Goal: Task Accomplishment & Management: Use online tool/utility

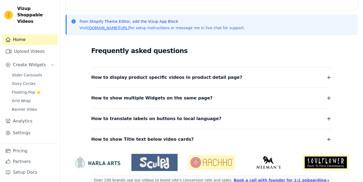
scroll to position [119, 0]
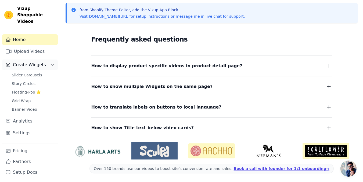
click at [50, 60] on button "Create Widgets" at bounding box center [30, 65] width 56 height 11
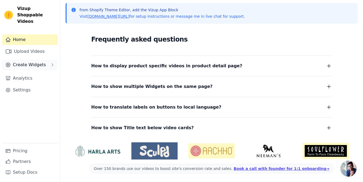
click at [50, 60] on button "Create Widgets" at bounding box center [30, 65] width 56 height 11
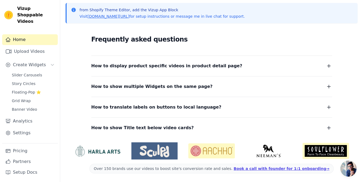
scroll to position [0, 0]
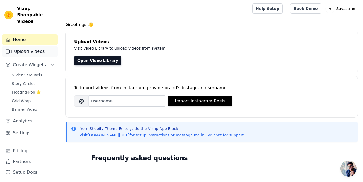
click at [42, 46] on link "Upload Videos" at bounding box center [30, 51] width 56 height 11
click at [25, 46] on link "Upload Videos" at bounding box center [30, 51] width 56 height 11
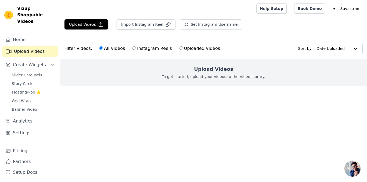
click at [206, 75] on p "To get started, upload your videos to the Video Library." at bounding box center [213, 76] width 103 height 5
click at [88, 19] on button "Upload Videos" at bounding box center [86, 24] width 44 height 10
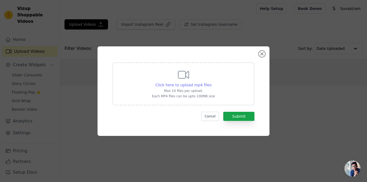
click at [188, 85] on span "Click here to upload mp4 files" at bounding box center [184, 85] width 56 height 4
click at [211, 83] on input "Click here to upload mp4 files Max 10 files per upload. Each MP4 files can be u…" at bounding box center [211, 82] width 0 height 0
type input "C:\fakepath\75d6077e3014c7c8003cbd74807b1fa6.mp4"
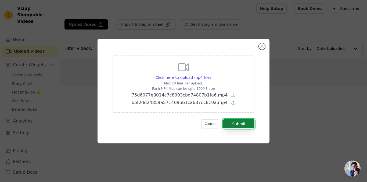
click at [240, 127] on button "Submit" at bounding box center [238, 124] width 31 height 9
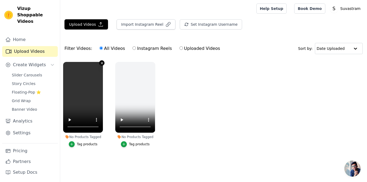
click at [101, 63] on icon "button" at bounding box center [102, 63] width 4 height 4
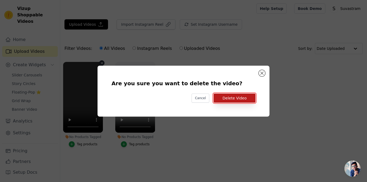
click at [230, 97] on button "Delete Video" at bounding box center [235, 98] width 42 height 9
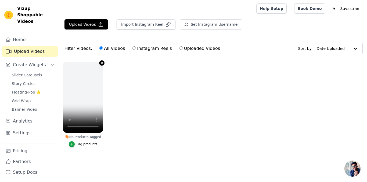
click at [101, 61] on icon "button" at bounding box center [102, 63] width 4 height 4
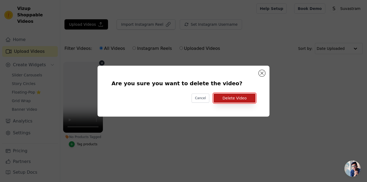
drag, startPoint x: 229, startPoint y: 99, endPoint x: 227, endPoint y: 102, distance: 3.0
click at [228, 102] on button "Delete Video" at bounding box center [235, 98] width 42 height 9
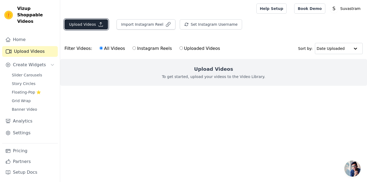
click at [89, 23] on button "Upload Videos" at bounding box center [86, 24] width 44 height 10
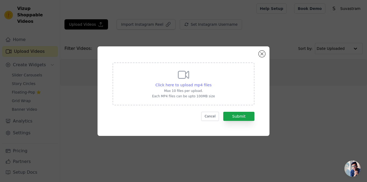
click at [187, 84] on span "Click here to upload mp4 files" at bounding box center [184, 85] width 56 height 4
click at [211, 83] on input "Click here to upload mp4 files Max 10 files per upload. Each MP4 files can be u…" at bounding box center [211, 82] width 0 height 0
type input "C:\fakepath\5a3c26c0182f9fd58ff9439b694b0c49 - Trim.mp4"
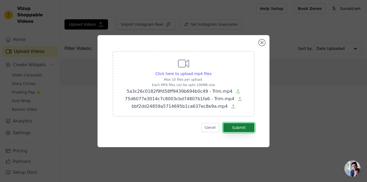
click at [237, 126] on button "Submit" at bounding box center [238, 127] width 31 height 9
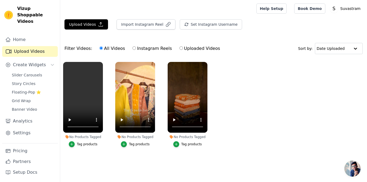
click at [85, 145] on div "Tag products" at bounding box center [87, 144] width 21 height 4
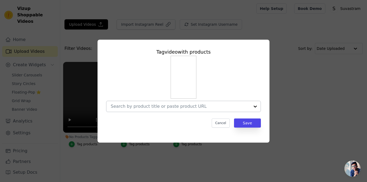
click at [175, 104] on input "No Products Tagged Tag video with products Cancel Save Tag products" at bounding box center [180, 106] width 139 height 5
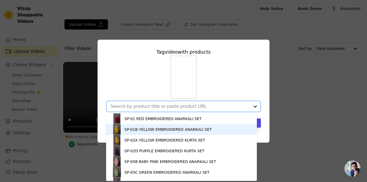
click at [148, 131] on div "SP-01B YELLOW EMBROIDERED ANARKALI SET" at bounding box center [167, 129] width 87 height 5
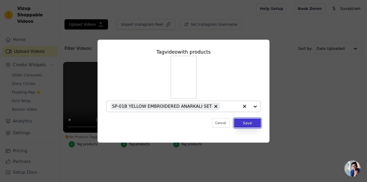
click at [251, 127] on button "Save" at bounding box center [247, 123] width 27 height 9
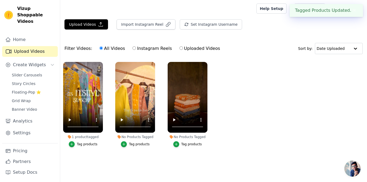
click at [141, 144] on div "Tag products" at bounding box center [139, 144] width 21 height 4
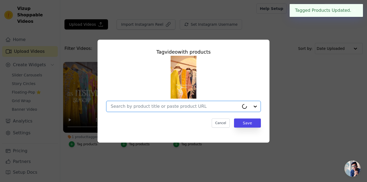
click at [185, 104] on input "No Products Tagged Tag video with products Option undefined, selected. Select i…" at bounding box center [175, 106] width 128 height 5
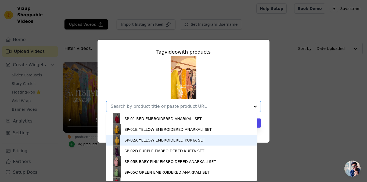
click at [140, 141] on div "SP-02A YELLOW EMBROIDERED KURTA SET" at bounding box center [164, 140] width 81 height 5
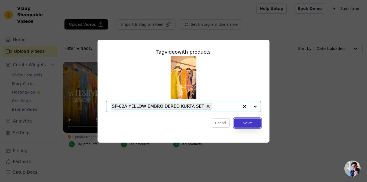
click at [254, 126] on button "Save" at bounding box center [247, 123] width 27 height 9
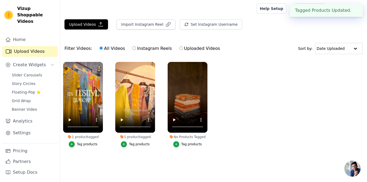
click at [184, 144] on div "Tag products" at bounding box center [191, 144] width 21 height 4
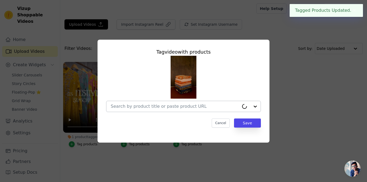
click at [190, 111] on div at bounding box center [175, 106] width 128 height 11
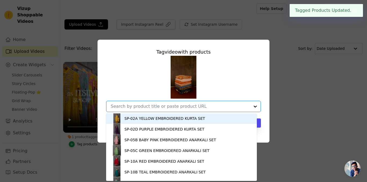
scroll to position [107, 0]
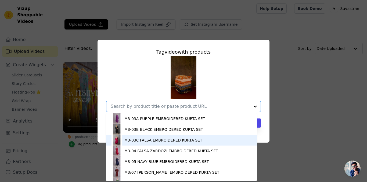
click at [141, 139] on div "M3-03C FALSA EMBROIDERED KURTA SET" at bounding box center [163, 140] width 78 height 5
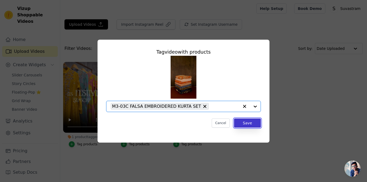
click at [253, 122] on button "Save" at bounding box center [247, 123] width 27 height 9
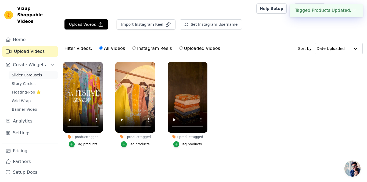
click at [28, 73] on span "Slider Carousels" at bounding box center [27, 75] width 30 height 5
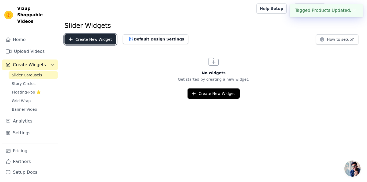
click at [77, 42] on button "Create New Widget" at bounding box center [90, 39] width 52 height 10
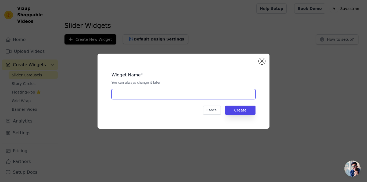
click at [152, 97] on input "text" at bounding box center [184, 94] width 144 height 10
type input "Home Page"
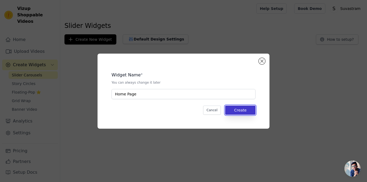
click at [243, 110] on button "Create" at bounding box center [240, 110] width 30 height 9
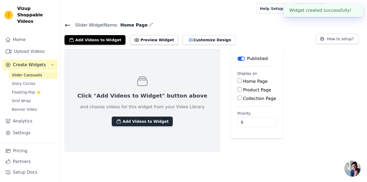
click at [141, 126] on button "Add Videos to Widget" at bounding box center [142, 122] width 61 height 10
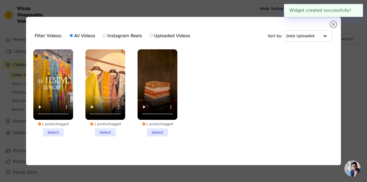
drag, startPoint x: 157, startPoint y: 131, endPoint x: 150, endPoint y: 132, distance: 6.5
click at [156, 132] on li "1 product tagged Select" at bounding box center [158, 92] width 40 height 87
click at [0, 0] on input "1 product tagged Select" at bounding box center [0, 0] width 0 height 0
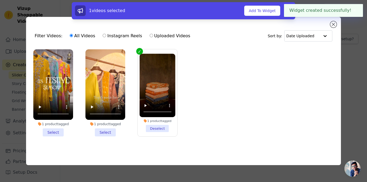
click at [105, 132] on li "1 product tagged Select" at bounding box center [105, 92] width 40 height 87
click at [0, 0] on input "1 product tagged Select" at bounding box center [0, 0] width 0 height 0
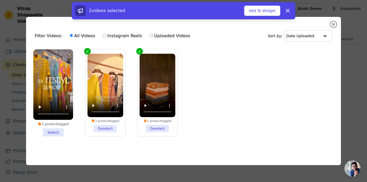
click at [59, 133] on li "1 product tagged Select" at bounding box center [53, 92] width 40 height 87
click at [0, 0] on input "1 product tagged Select" at bounding box center [0, 0] width 0 height 0
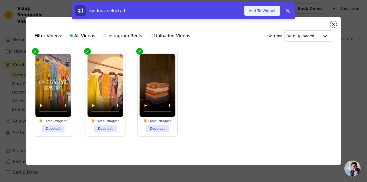
click at [266, 13] on button "Add To Widget" at bounding box center [262, 11] width 36 height 10
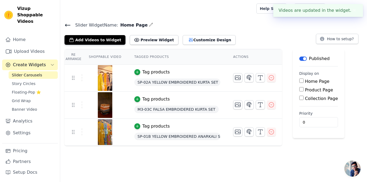
click at [299, 81] on input "Home Page" at bounding box center [301, 81] width 4 height 4
checkbox input "true"
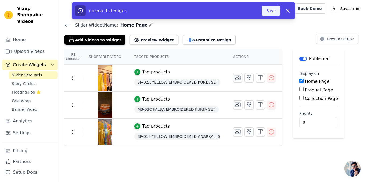
click at [273, 11] on button "Save" at bounding box center [271, 11] width 18 height 10
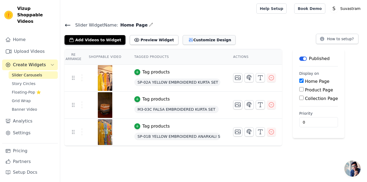
click at [195, 43] on button "Customize Design" at bounding box center [209, 40] width 53 height 10
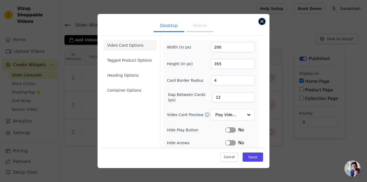
click at [261, 19] on button "Close modal" at bounding box center [262, 21] width 6 height 6
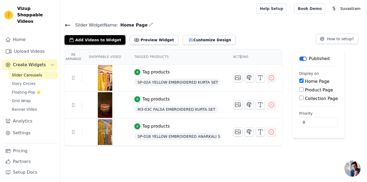
click at [237, 58] on th "Actions" at bounding box center [254, 56] width 55 height 15
click at [23, 73] on span "Slider Carousels" at bounding box center [27, 75] width 30 height 5
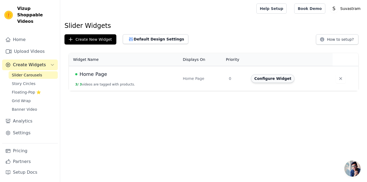
click at [275, 80] on button "Configure Widget" at bounding box center [273, 78] width 44 height 9
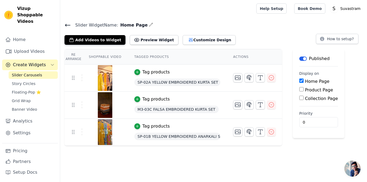
click at [19, 73] on span "Slider Carousels" at bounding box center [27, 75] width 30 height 5
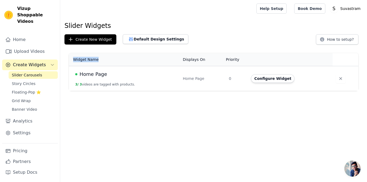
drag, startPoint x: 73, startPoint y: 61, endPoint x: 107, endPoint y: 59, distance: 34.4
click at [107, 59] on th "Widget Name" at bounding box center [124, 59] width 111 height 13
click at [291, 91] on html "Vizup Shoppable Videos Home Upload Videos Create Widgets Slider Carousels Story…" at bounding box center [183, 45] width 367 height 91
click at [261, 76] on button "Configure Widget" at bounding box center [273, 78] width 44 height 9
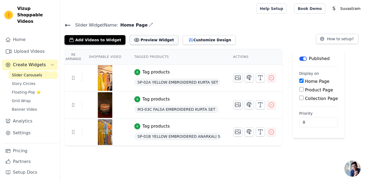
click at [143, 44] on button "Preview Widget" at bounding box center [154, 40] width 48 height 10
click at [149, 22] on button "button" at bounding box center [151, 24] width 4 height 6
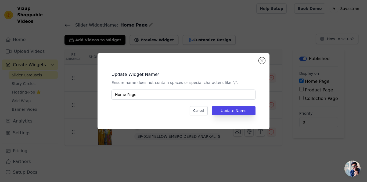
click at [198, 28] on div "Update Widget Name * Ensure name does not contain spaces or special characters …" at bounding box center [183, 91] width 367 height 182
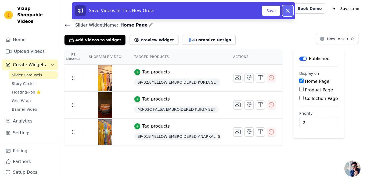
click at [287, 13] on icon at bounding box center [288, 11] width 6 height 6
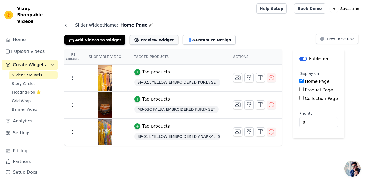
click at [136, 41] on button "Preview Widget" at bounding box center [154, 40] width 48 height 10
click at [31, 73] on span "Slider Carousels" at bounding box center [27, 75] width 30 height 5
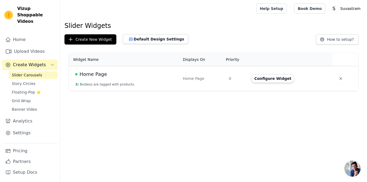
click at [231, 78] on td "0" at bounding box center [237, 78] width 22 height 25
click at [268, 78] on button "Configure Widget" at bounding box center [273, 78] width 44 height 9
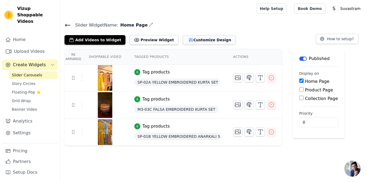
click at [183, 39] on button "Customize Design" at bounding box center [209, 40] width 53 height 10
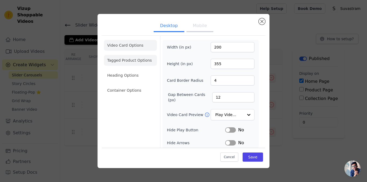
click at [140, 58] on li "Tagged Product Options" at bounding box center [130, 60] width 53 height 11
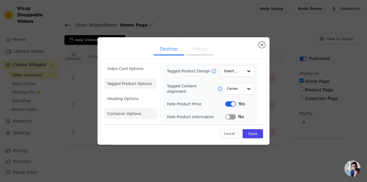
drag, startPoint x: 137, startPoint y: 116, endPoint x: 138, endPoint y: 110, distance: 6.2
click at [137, 116] on li "Container Options" at bounding box center [130, 114] width 53 height 11
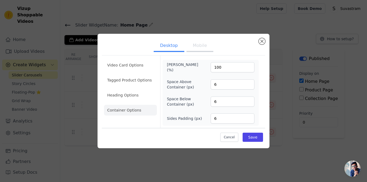
click at [145, 71] on ul "Video Card Options Tagged Product Options Heading Options Container Options" at bounding box center [130, 88] width 53 height 60
click at [139, 63] on li "Video Card Options" at bounding box center [130, 65] width 53 height 11
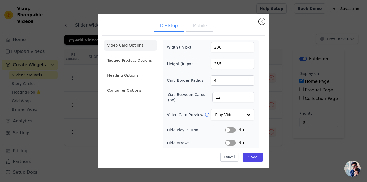
click at [197, 30] on button "Mobile" at bounding box center [200, 26] width 27 height 12
click at [178, 26] on button "Desktop" at bounding box center [169, 26] width 31 height 12
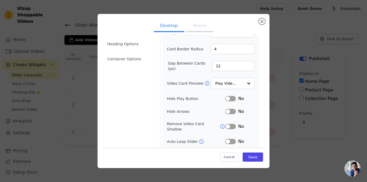
scroll to position [54, 0]
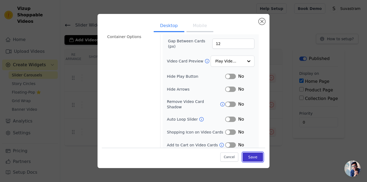
click at [246, 155] on button "Save" at bounding box center [253, 157] width 20 height 9
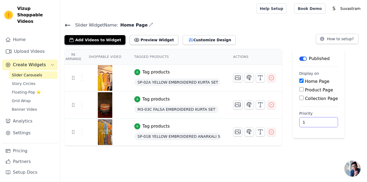
click at [318, 120] on input "1" at bounding box center [318, 122] width 39 height 10
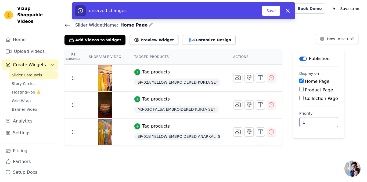
click at [311, 120] on input "1" at bounding box center [318, 122] width 39 height 10
type input "999"
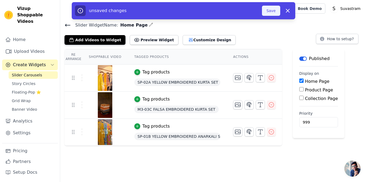
click at [267, 11] on button "Save" at bounding box center [271, 11] width 18 height 10
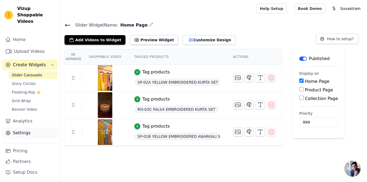
click at [20, 129] on link "Settings" at bounding box center [30, 133] width 56 height 11
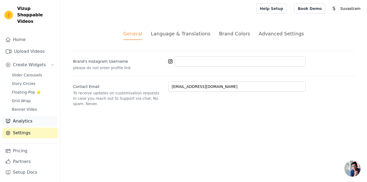
click at [20, 116] on link "Analytics" at bounding box center [30, 121] width 56 height 11
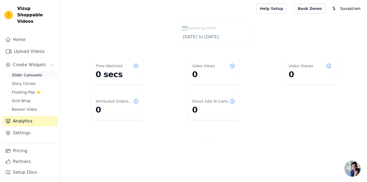
click at [27, 72] on link "Slider Carousels" at bounding box center [33, 75] width 49 height 8
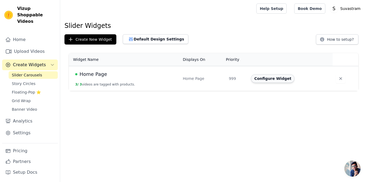
click at [262, 79] on button "Configure Widget" at bounding box center [273, 78] width 44 height 9
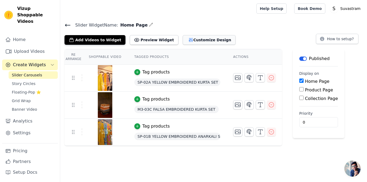
click at [188, 39] on icon "button" at bounding box center [190, 39] width 5 height 5
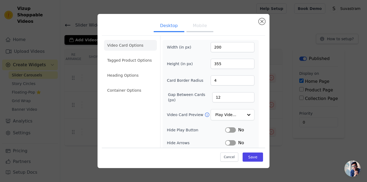
click at [193, 25] on button "Mobile" at bounding box center [200, 26] width 27 height 12
click at [174, 25] on button "Desktop" at bounding box center [169, 26] width 31 height 12
click at [260, 21] on button "Close modal" at bounding box center [262, 21] width 6 height 6
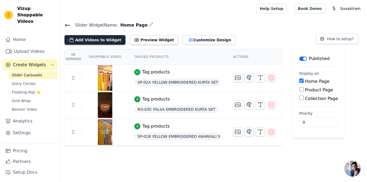
click at [96, 40] on button "Add Videos to Widget" at bounding box center [94, 40] width 61 height 10
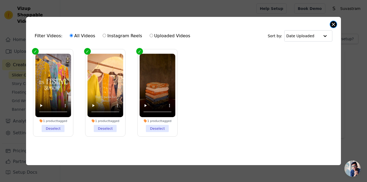
click at [335, 22] on button "Close modal" at bounding box center [333, 24] width 6 height 6
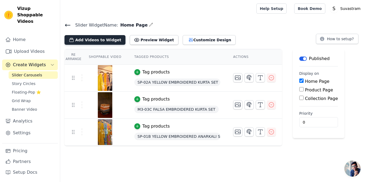
click at [107, 42] on button "Add Videos to Widget" at bounding box center [94, 40] width 61 height 10
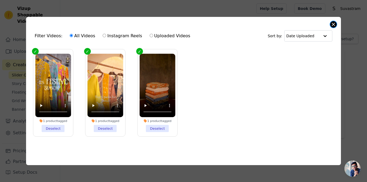
click at [333, 24] on button "Close modal" at bounding box center [333, 24] width 6 height 6
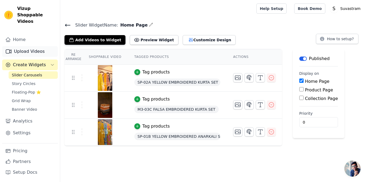
click at [36, 46] on link "Upload Videos" at bounding box center [30, 51] width 56 height 11
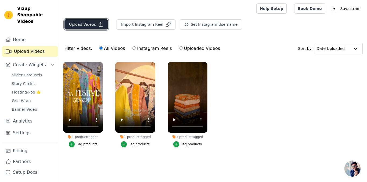
click at [80, 29] on button "Upload Videos" at bounding box center [86, 24] width 44 height 10
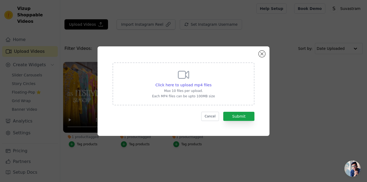
click at [176, 77] on div "Click here to upload mp4 files Max 10 files per upload. Each MP4 files can be u…" at bounding box center [183, 84] width 63 height 30
click at [211, 82] on input "Click here to upload mp4 files Max 10 files per upload. Each MP4 files can be u…" at bounding box center [211, 82] width 0 height 0
type input "C:\fakepath\Art Meets Fabric Digital Print Edition For inquiries Call us on +91…"
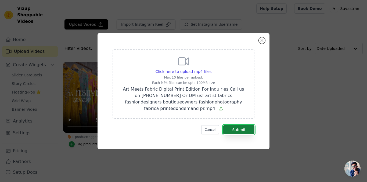
click at [242, 127] on button "Submit" at bounding box center [238, 130] width 31 height 9
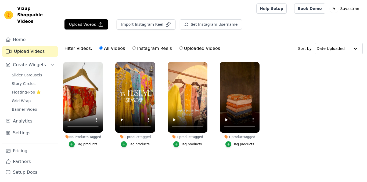
click at [80, 144] on div "Tag products" at bounding box center [87, 144] width 21 height 4
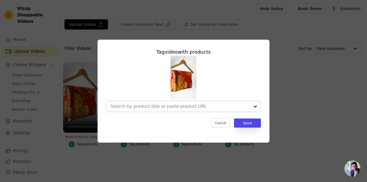
click at [171, 106] on input "No Products Tagged Tag video with products Cancel Save Tag products" at bounding box center [180, 106] width 139 height 5
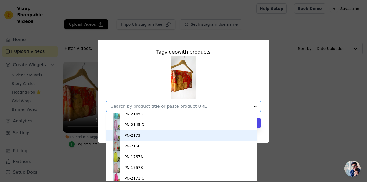
scroll to position [376, 0]
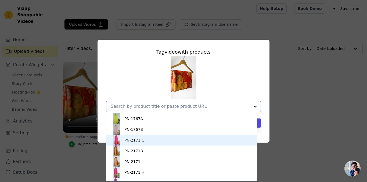
click at [152, 144] on div "PN-2171 C" at bounding box center [182, 140] width 140 height 11
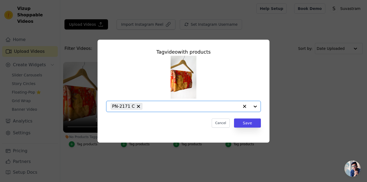
click at [207, 106] on input "No Products Tagged Tag video with products Option PN-2171 C, selected. Select i…" at bounding box center [192, 106] width 94 height 5
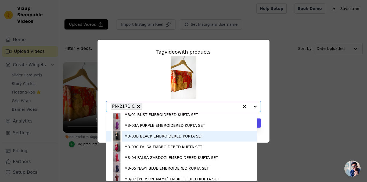
scroll to position [134, 0]
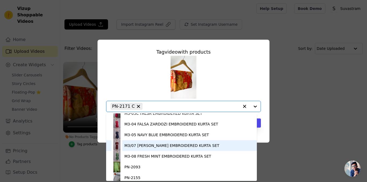
click at [160, 146] on div "M3/07 [PERSON_NAME] EMBROIDERED KURTA SET" at bounding box center [171, 145] width 95 height 5
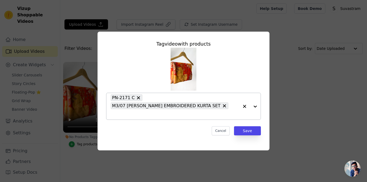
click at [137, 101] on icon at bounding box center [138, 97] width 5 height 5
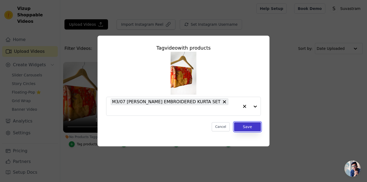
click at [253, 126] on button "Save" at bounding box center [247, 127] width 27 height 9
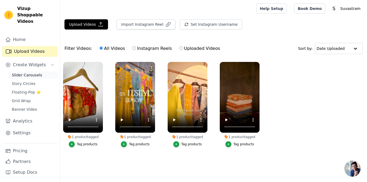
click at [34, 73] on span "Slider Carousels" at bounding box center [27, 75] width 30 height 5
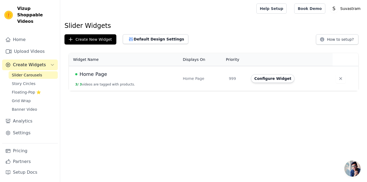
click at [142, 89] on td "Home Page 3 / 3 videos are tagged with products." at bounding box center [124, 78] width 111 height 25
click at [142, 84] on td "Home Page 3 / 3 videos are tagged with products." at bounding box center [124, 78] width 111 height 25
click at [274, 81] on button "Configure Widget" at bounding box center [273, 78] width 44 height 9
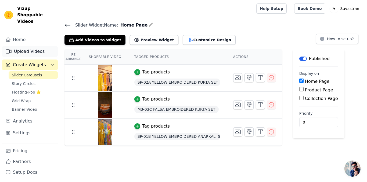
click at [9, 48] on icon "Sidebar" at bounding box center [8, 51] width 6 height 6
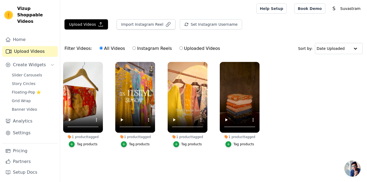
drag, startPoint x: 100, startPoint y: 168, endPoint x: 86, endPoint y: 96, distance: 73.6
click at [93, 148] on main "Upload Videos Import Instagram Reel Set Instagram Username Import Latest IG Ree…" at bounding box center [213, 95] width 307 height 157
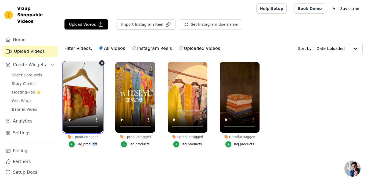
click at [87, 95] on video at bounding box center [83, 97] width 40 height 71
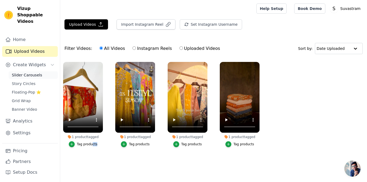
click at [34, 73] on span "Slider Carousels" at bounding box center [27, 75] width 30 height 5
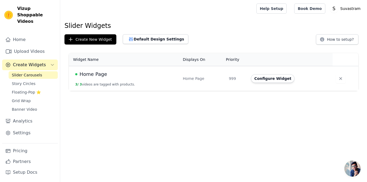
click at [177, 72] on div "Home Page" at bounding box center [125, 75] width 101 height 8
click at [196, 82] on td "Home Page" at bounding box center [203, 78] width 46 height 25
click at [283, 80] on button "Configure Widget" at bounding box center [273, 78] width 44 height 9
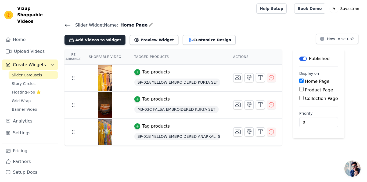
click at [83, 40] on button "Add Videos to Widget" at bounding box center [94, 40] width 61 height 10
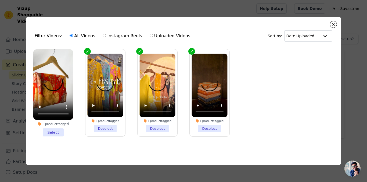
click at [56, 131] on li "1 product tagged Select" at bounding box center [53, 92] width 40 height 87
click at [0, 0] on input "1 product tagged Select" at bounding box center [0, 0] width 0 height 0
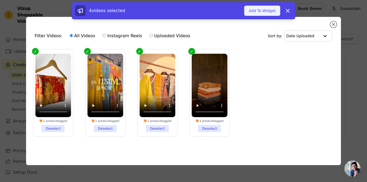
click at [259, 9] on button "Add To Widget" at bounding box center [262, 11] width 36 height 10
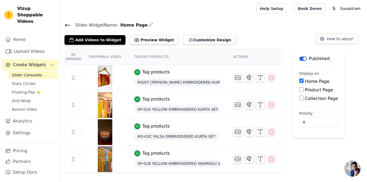
click at [73, 24] on span "Slider Widget Name:" at bounding box center [94, 25] width 47 height 6
click at [68, 24] on icon at bounding box center [67, 25] width 6 height 6
